Goal: Task Accomplishment & Management: Manage account settings

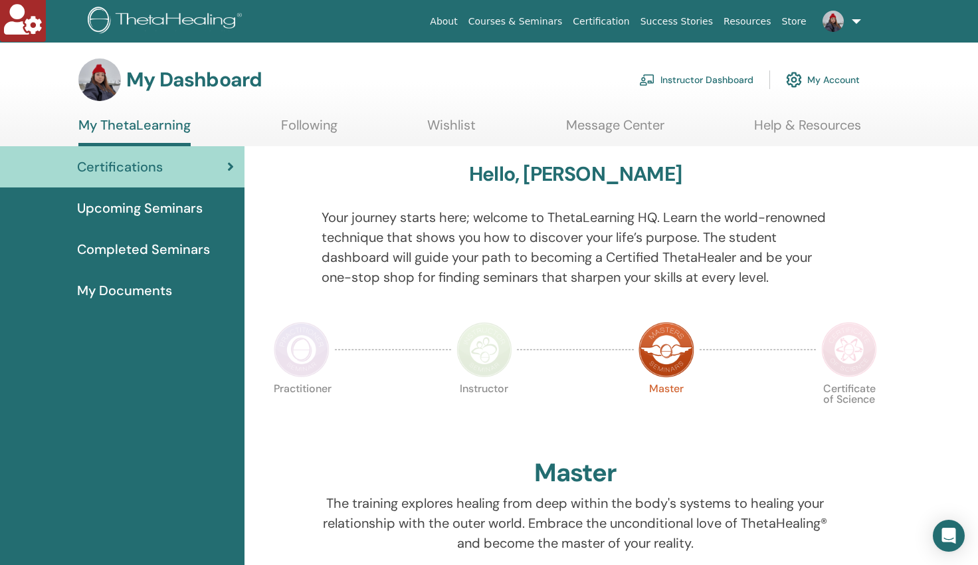
click at [675, 82] on link "Instructor Dashboard" at bounding box center [696, 79] width 114 height 29
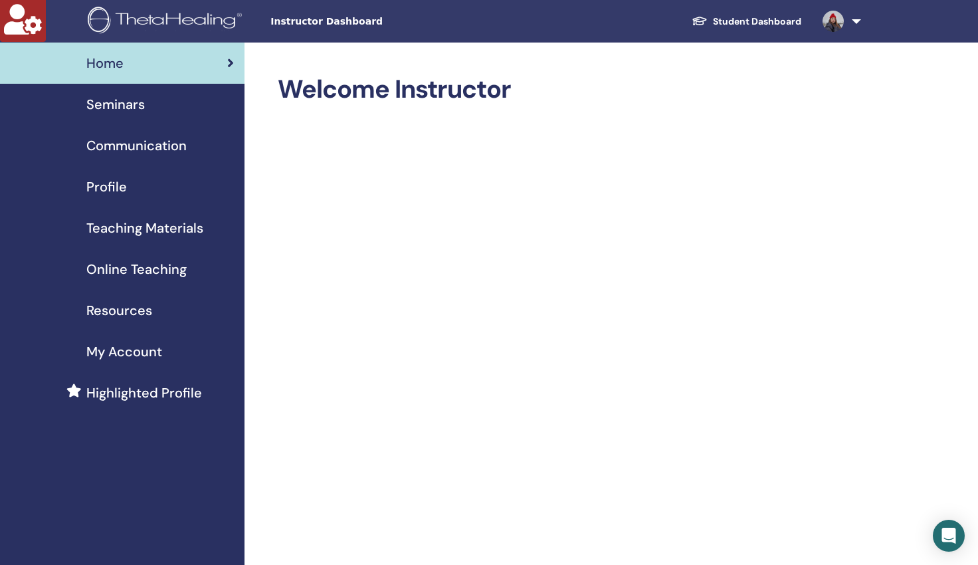
click at [110, 100] on span "Seminars" at bounding box center [115, 104] width 58 height 20
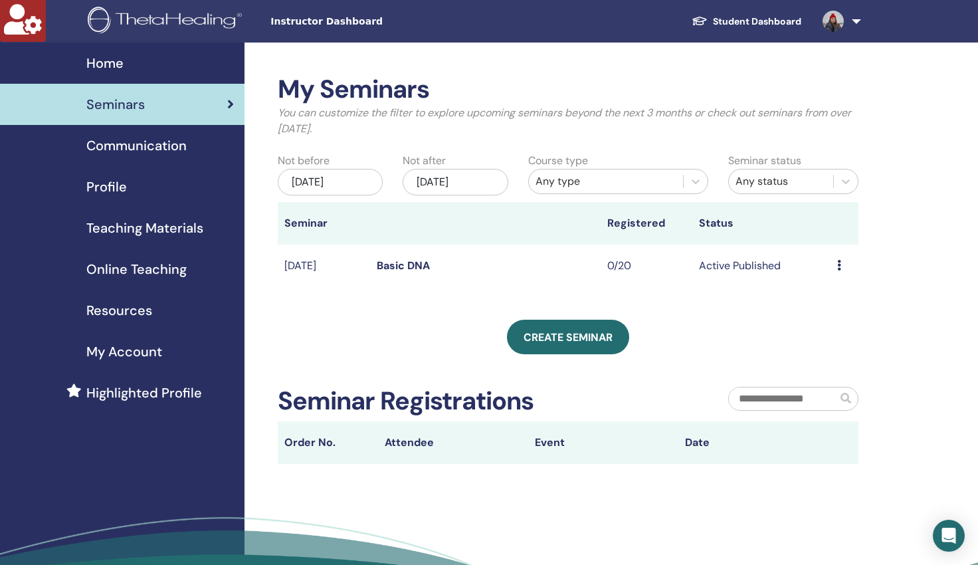
click at [384, 268] on link "Basic DNA" at bounding box center [403, 265] width 53 height 14
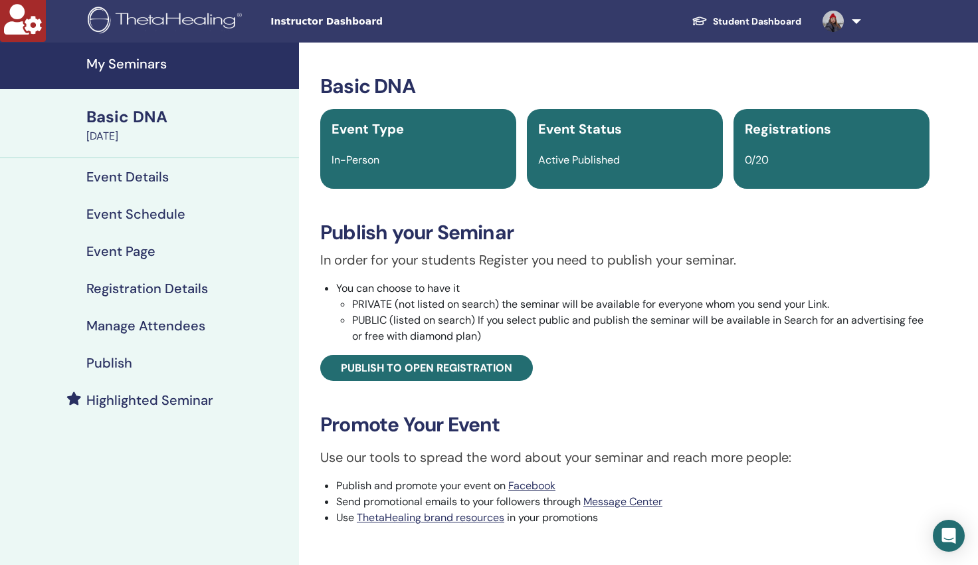
click at [114, 180] on h4 "Event Details" at bounding box center [127, 177] width 82 height 16
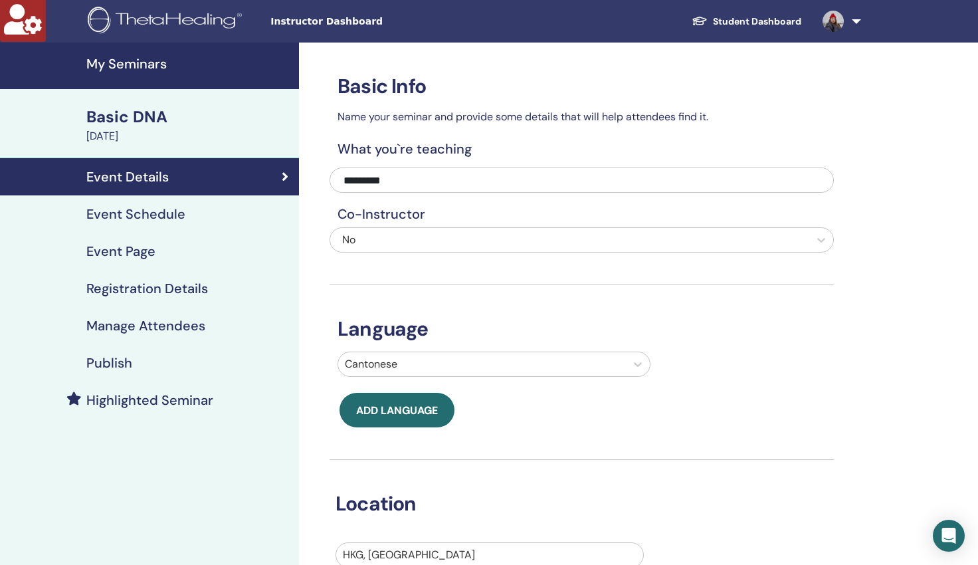
click at [129, 209] on h4 "Event Schedule" at bounding box center [135, 214] width 99 height 16
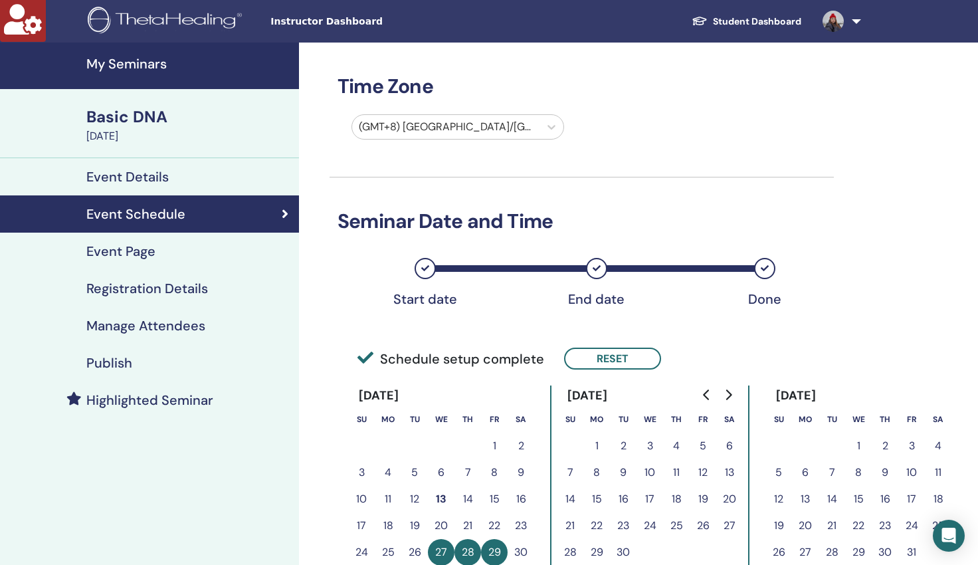
click at [117, 322] on h4 "Manage Attendees" at bounding box center [145, 326] width 119 height 16
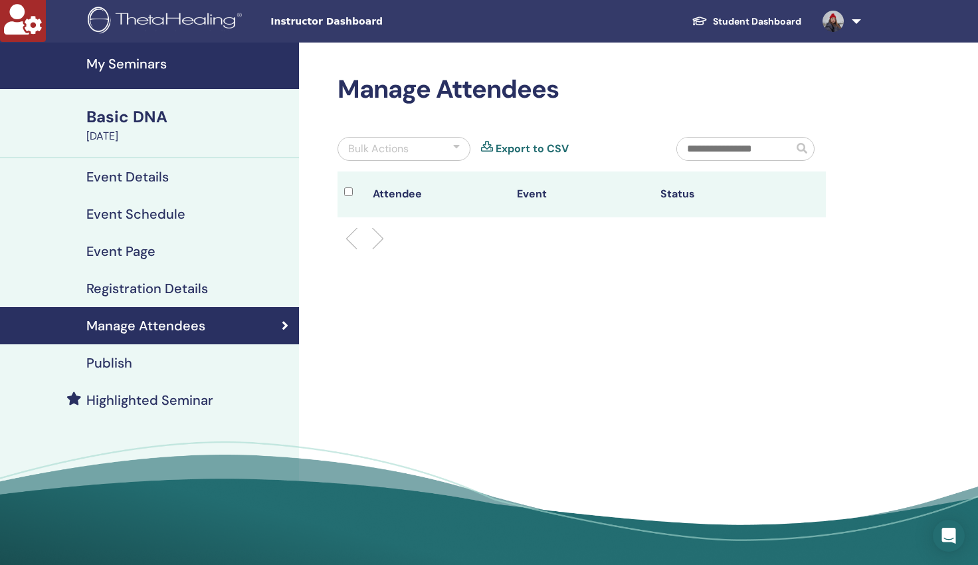
click at [109, 366] on h4 "Publish" at bounding box center [109, 363] width 46 height 16
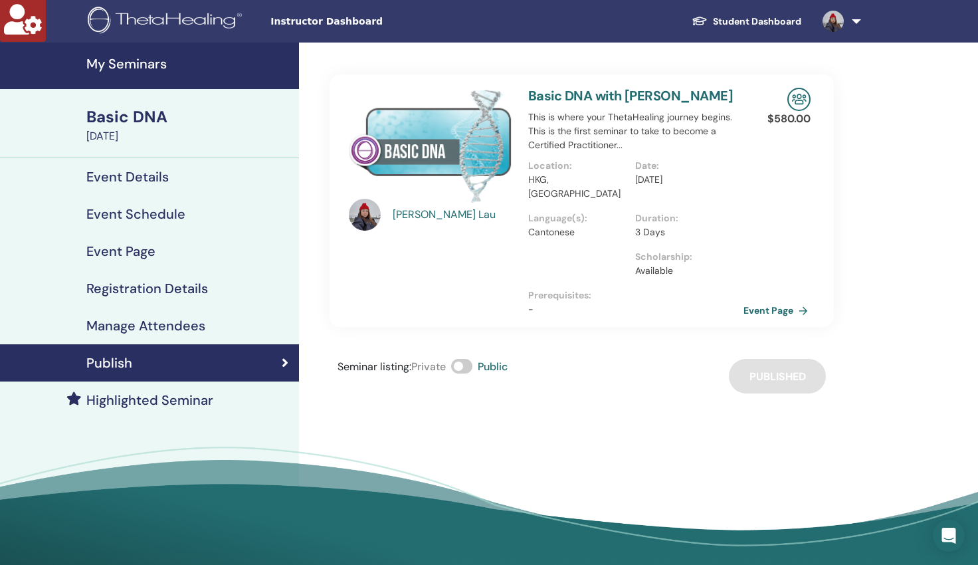
click at [755, 300] on link "Event Page" at bounding box center [779, 310] width 70 height 20
